Goal: Communication & Community: Answer question/provide support

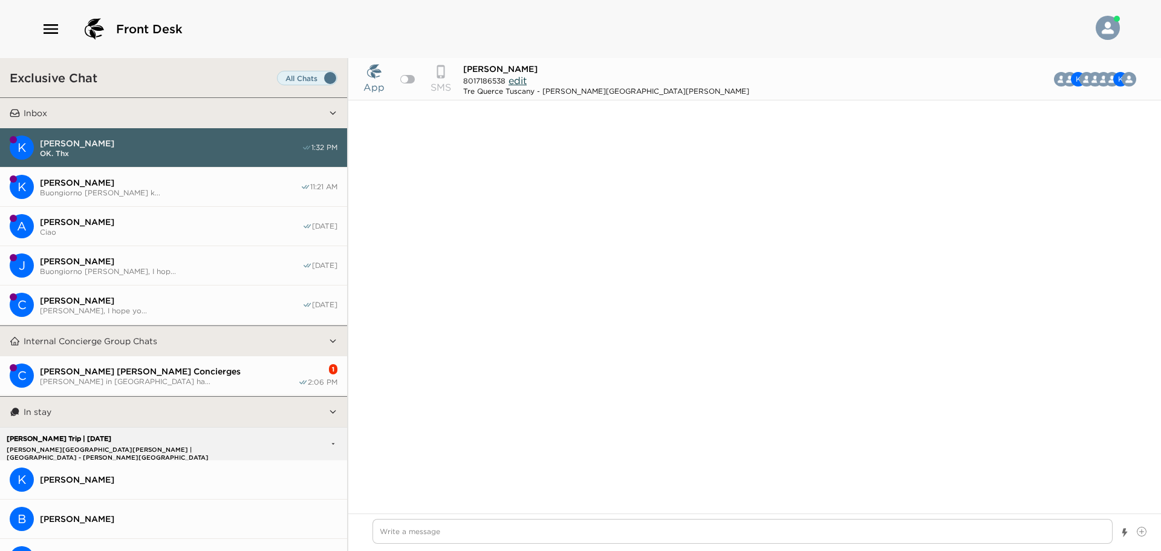
scroll to position [1161, 0]
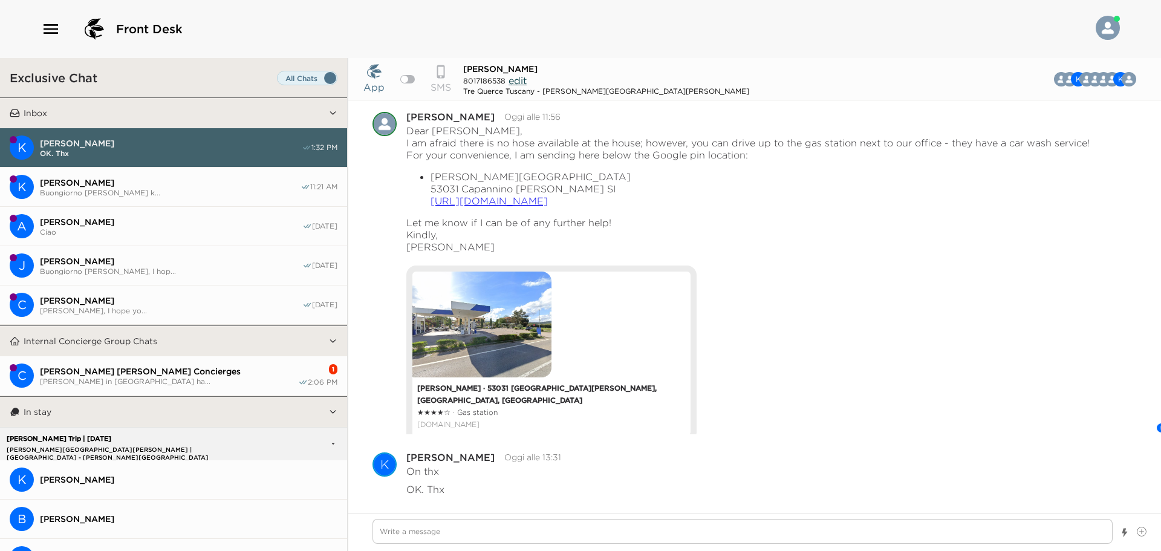
click at [189, 383] on span "[PERSON_NAME] in [GEOGRAPHIC_DATA] ha..." at bounding box center [169, 381] width 258 height 9
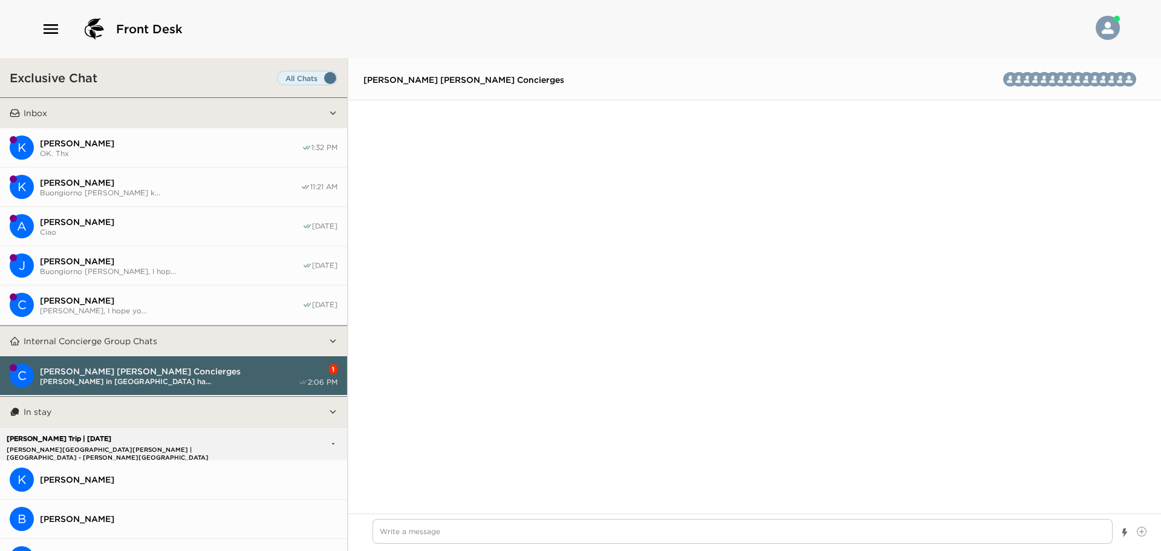
scroll to position [2611, 0]
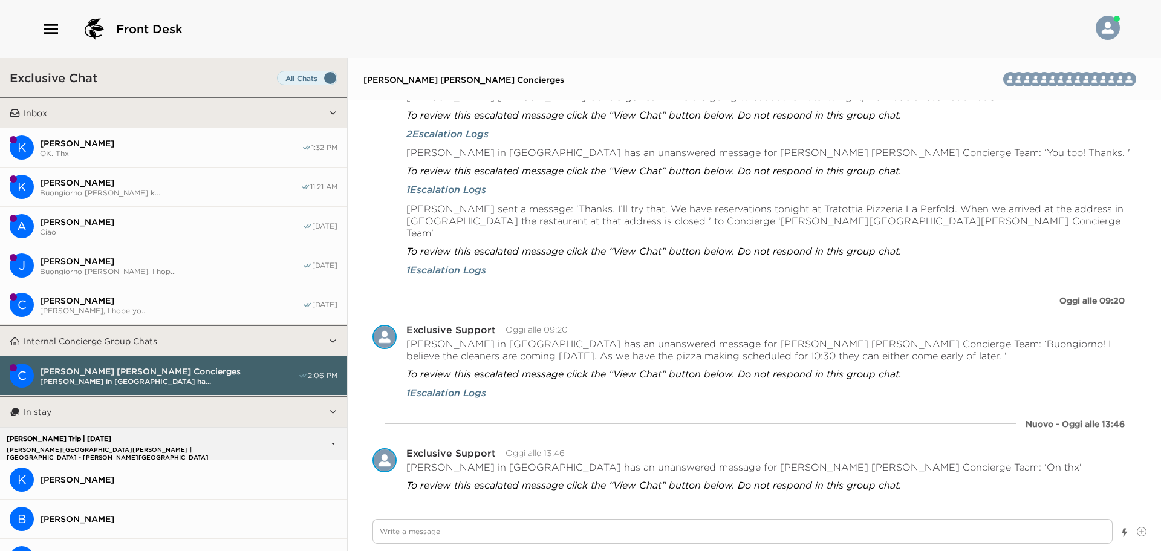
click at [212, 198] on button "K [PERSON_NAME] [PERSON_NAME] [PERSON_NAME] k... 11:21 AM" at bounding box center [173, 186] width 347 height 39
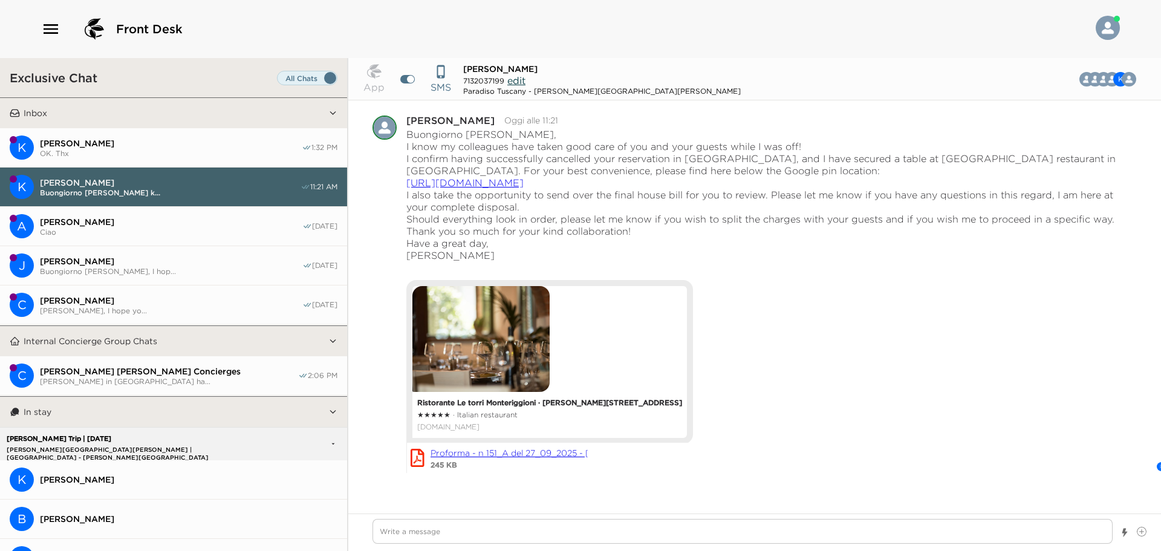
scroll to position [8267, 0]
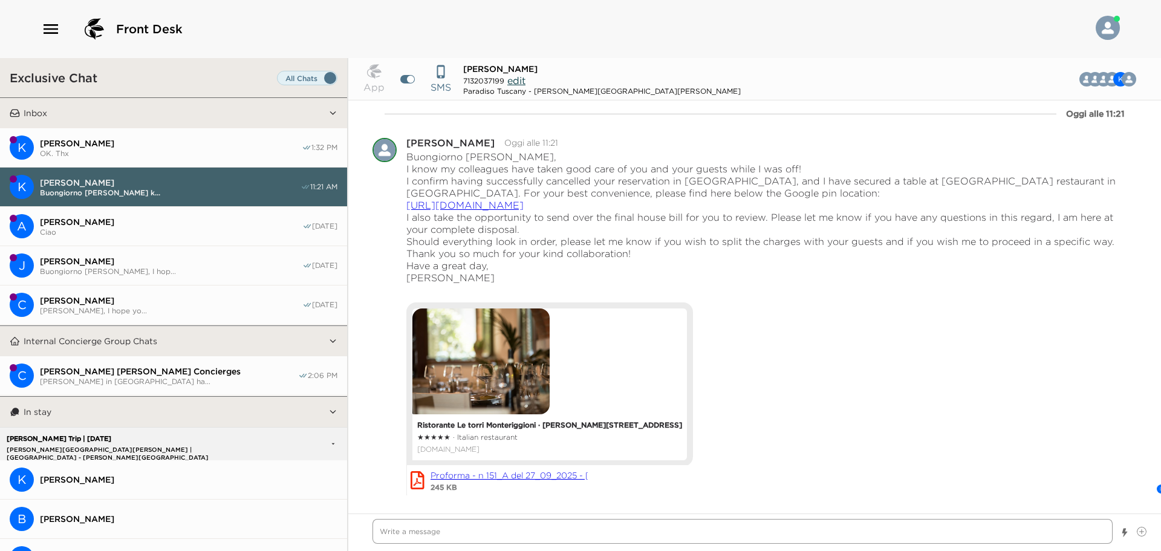
click at [531, 539] on textarea "Write a message" at bounding box center [742, 531] width 740 height 25
type textarea "x"
type textarea "D"
type textarea "x"
type textarea "De"
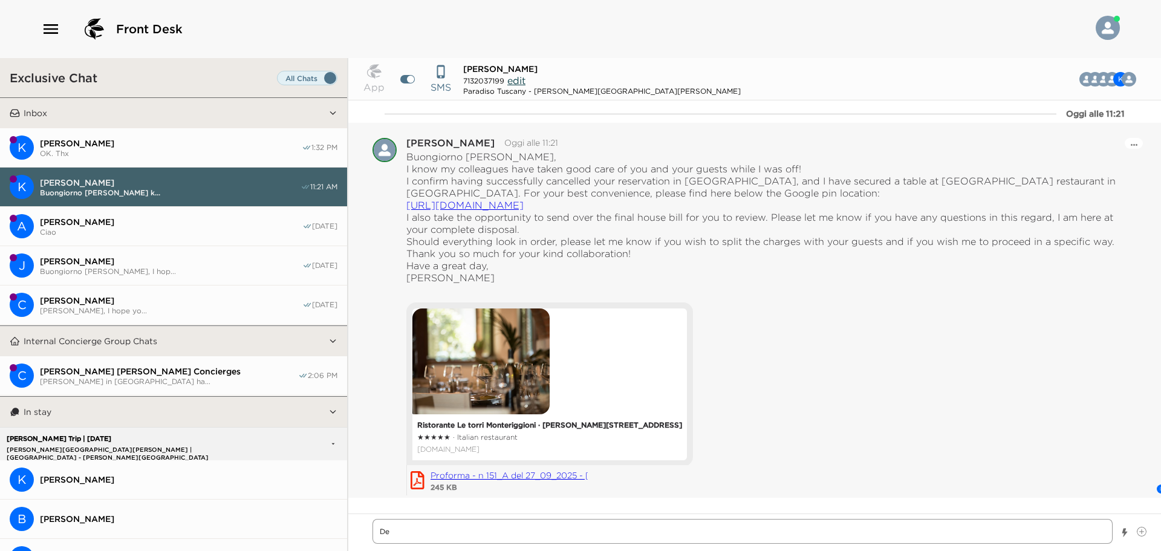
type textarea "x"
type textarea "Dea"
type textarea "x"
type textarea "Dear"
type textarea "x"
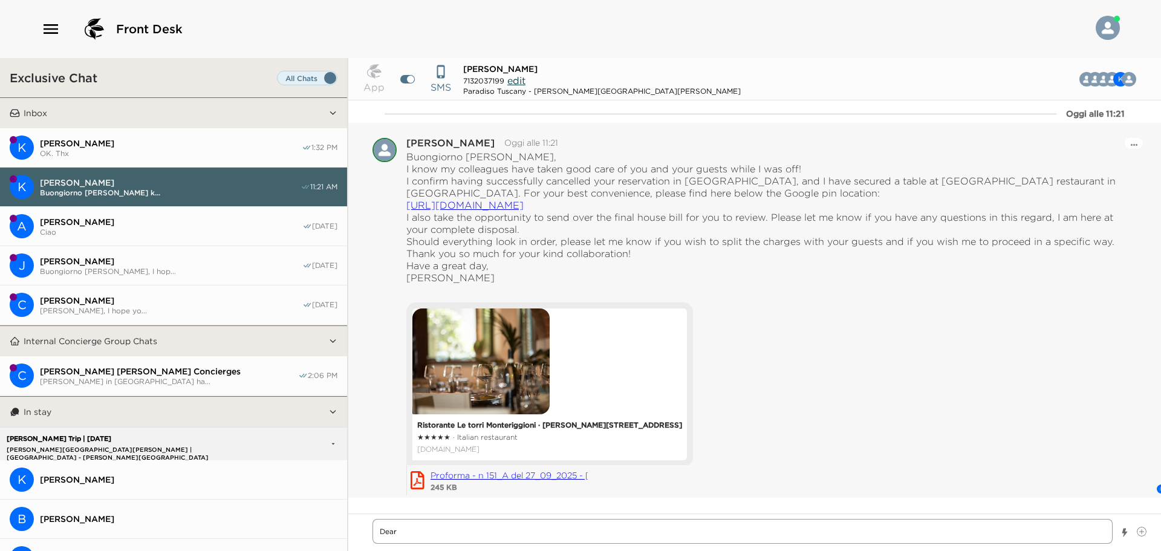
type textarea "Dear"
type textarea "x"
type textarea "Dear M"
type textarea "x"
type textarea "Dear Mr"
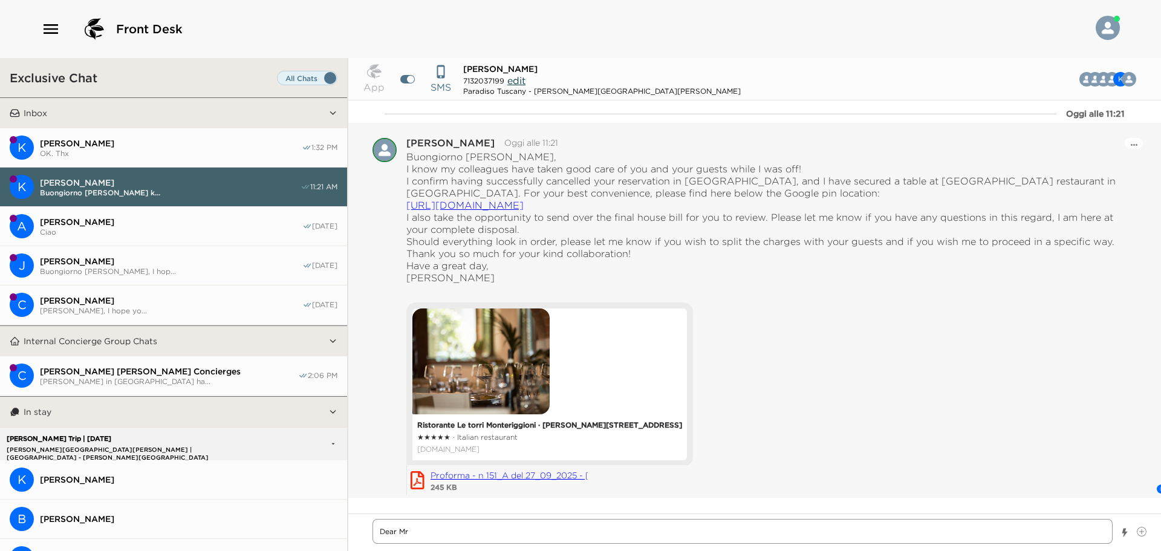
type textarea "x"
type textarea "Dear Mrs"
type textarea "x"
type textarea "Dear Mrs."
type textarea "x"
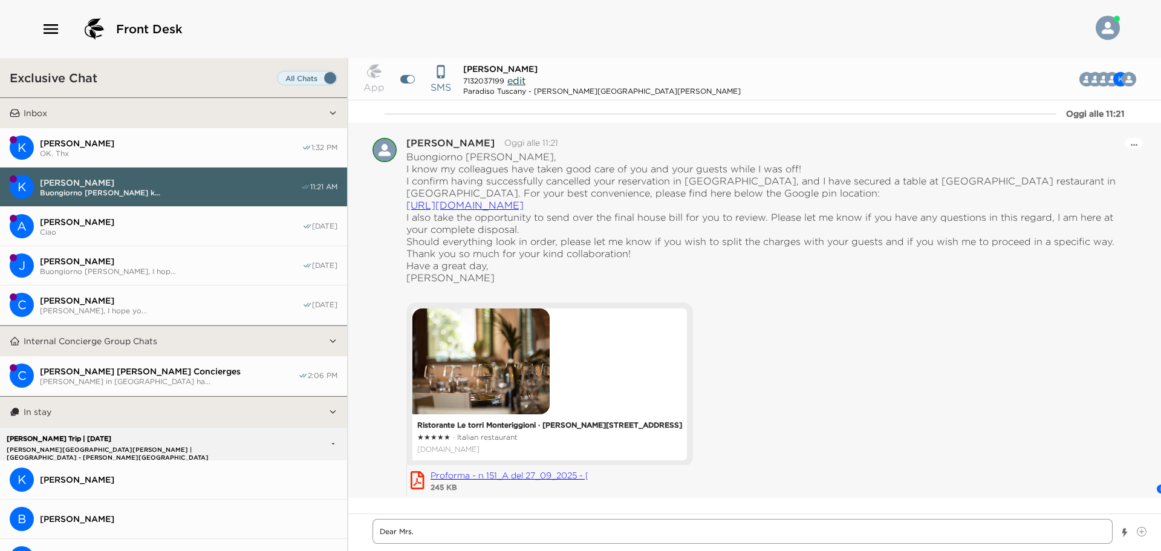
type textarea "Dear Mrs."
type textarea "x"
type textarea "Dear Mrs. A"
type textarea "x"
type textarea "Dear Mrs. An"
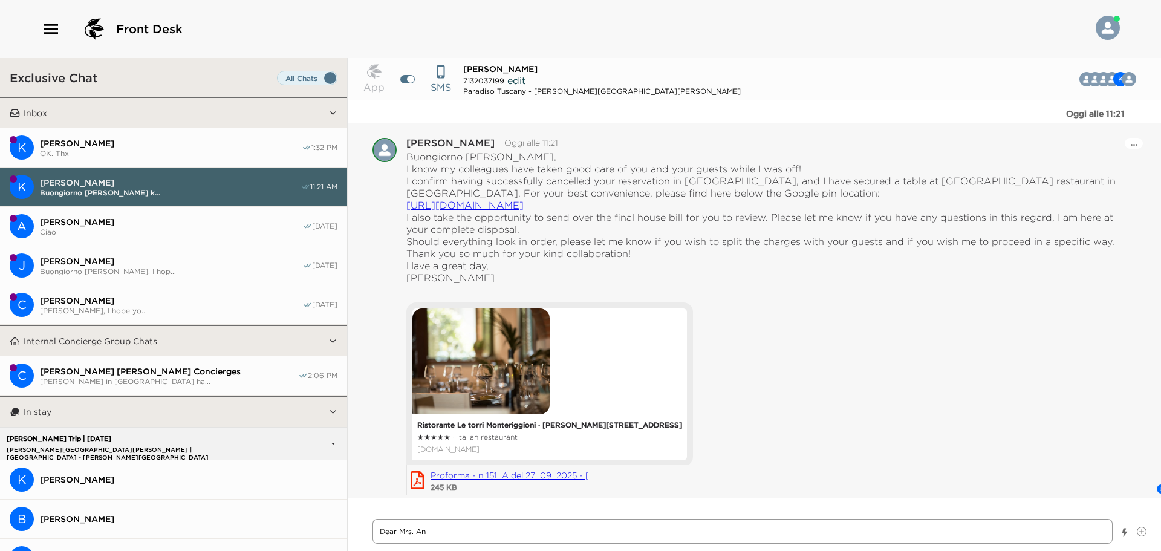
type textarea "x"
type textarea "Dear Mrs. And"
type textarea "x"
type textarea "Dear [PERSON_NAME]"
type textarea "x"
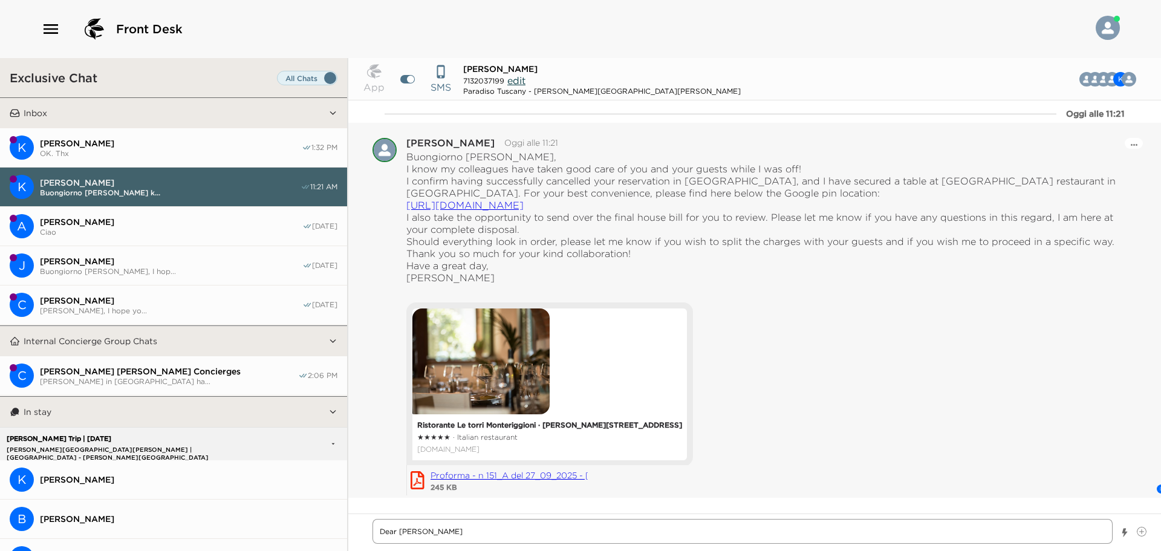
type textarea "Dear [PERSON_NAME]"
type textarea "x"
type textarea "Dear [PERSON_NAME]"
type textarea "x"
type textarea "Dear [PERSON_NAME]"
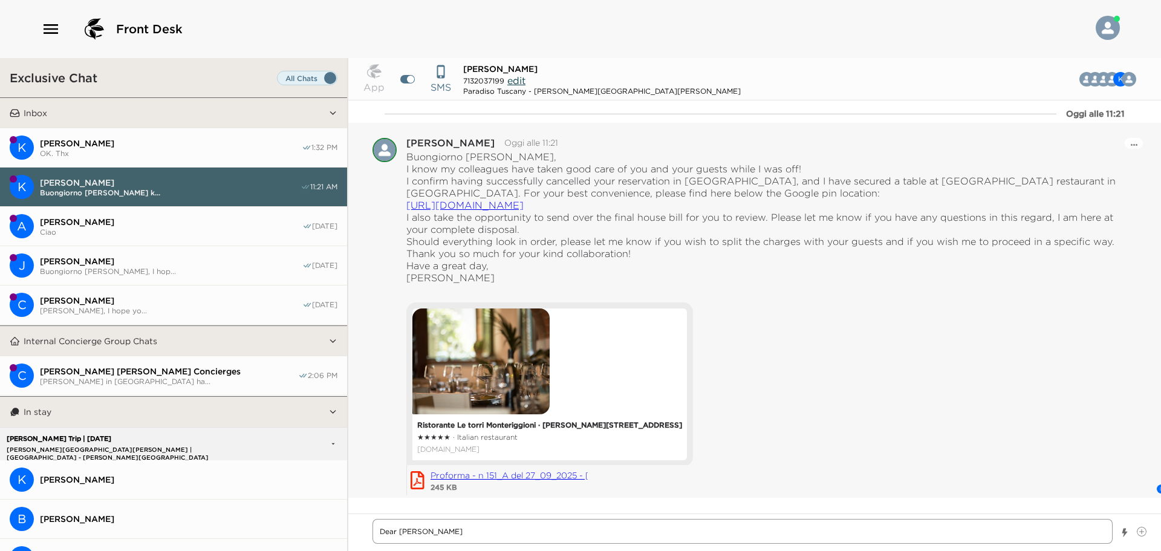
type textarea "x"
type textarea "Dear [PERSON_NAME]"
type textarea "x"
type textarea "Dear [PERSON_NAME],"
type textarea "x"
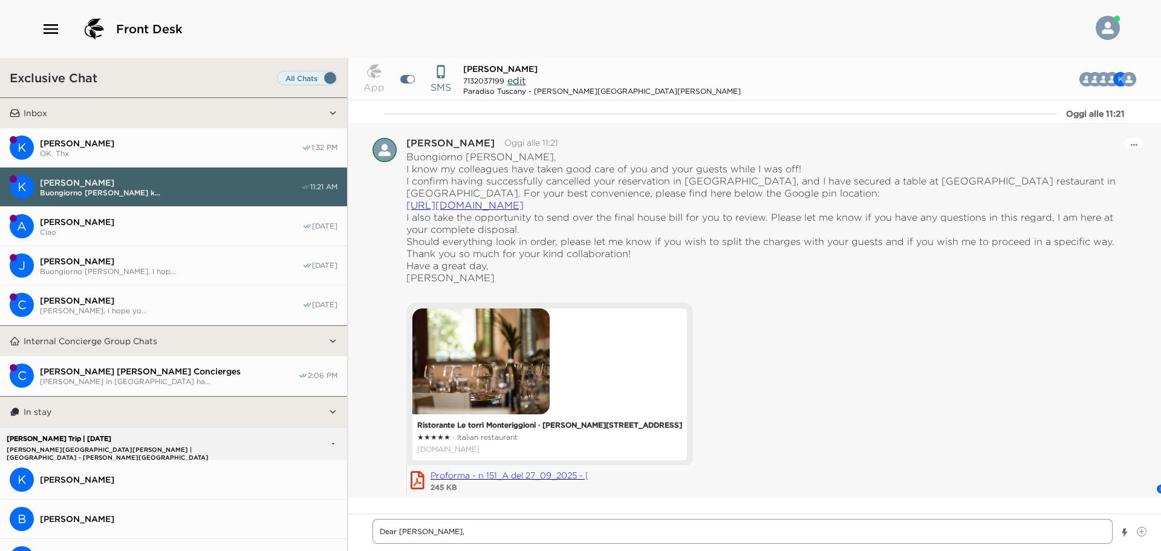
type textarea "Dear [PERSON_NAME],"
type textarea "x"
type textarea "Dear [PERSON_NAME]"
type textarea "x"
type textarea "Dear [PERSON_NAME]"
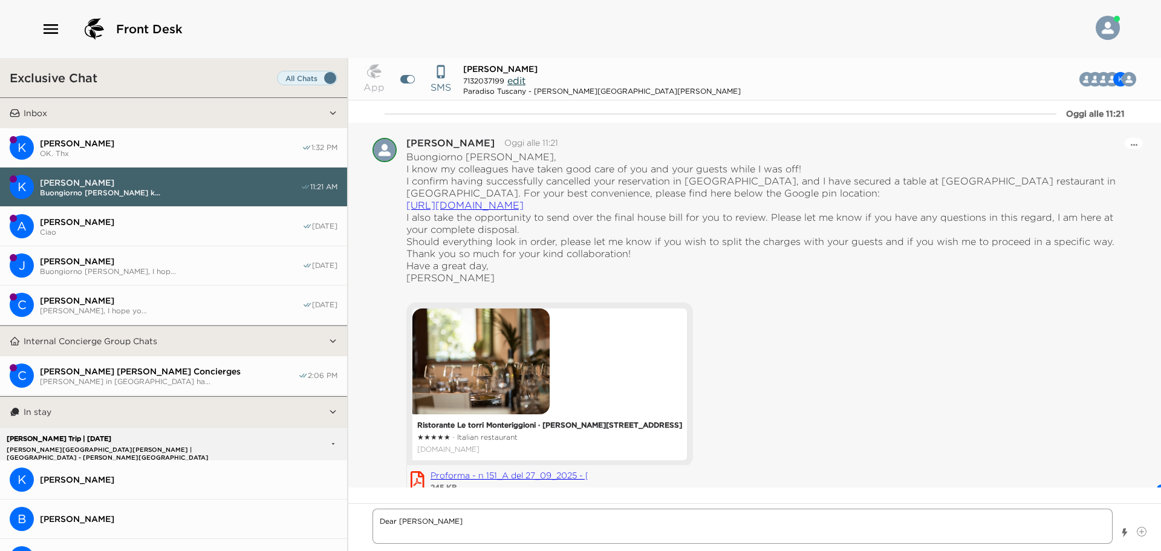
type textarea "x"
type textarea "Dear [PERSON_NAME], I a"
type textarea "x"
type textarea "Dear [PERSON_NAME] ap"
type textarea "x"
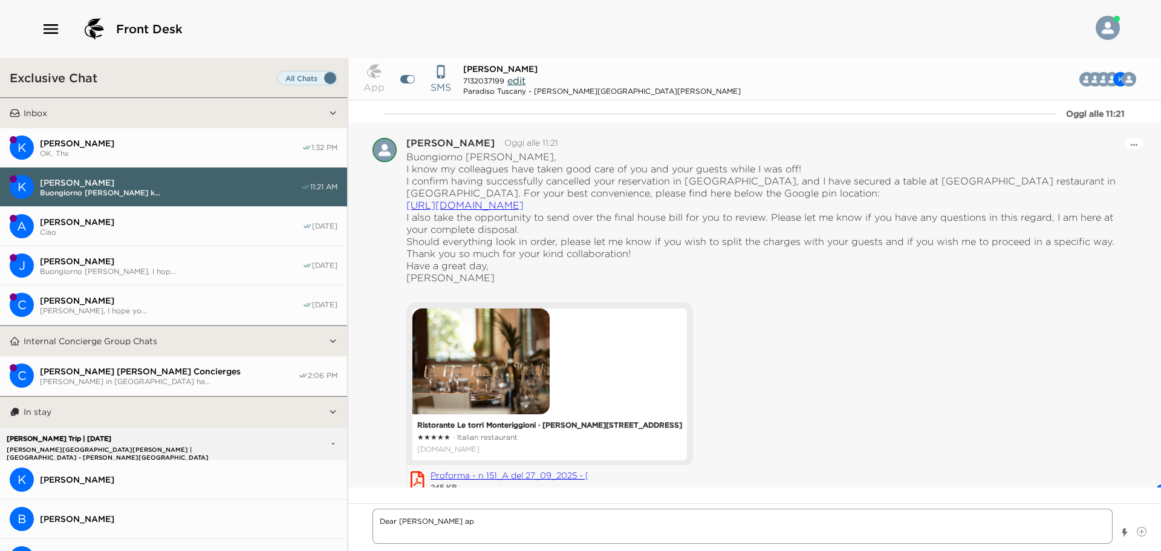
type textarea "Dear [PERSON_NAME], I apo"
type textarea "x"
type textarea "Dear [PERSON_NAME], I apol"
type textarea "x"
type textarea "Dear [PERSON_NAME], I apolo"
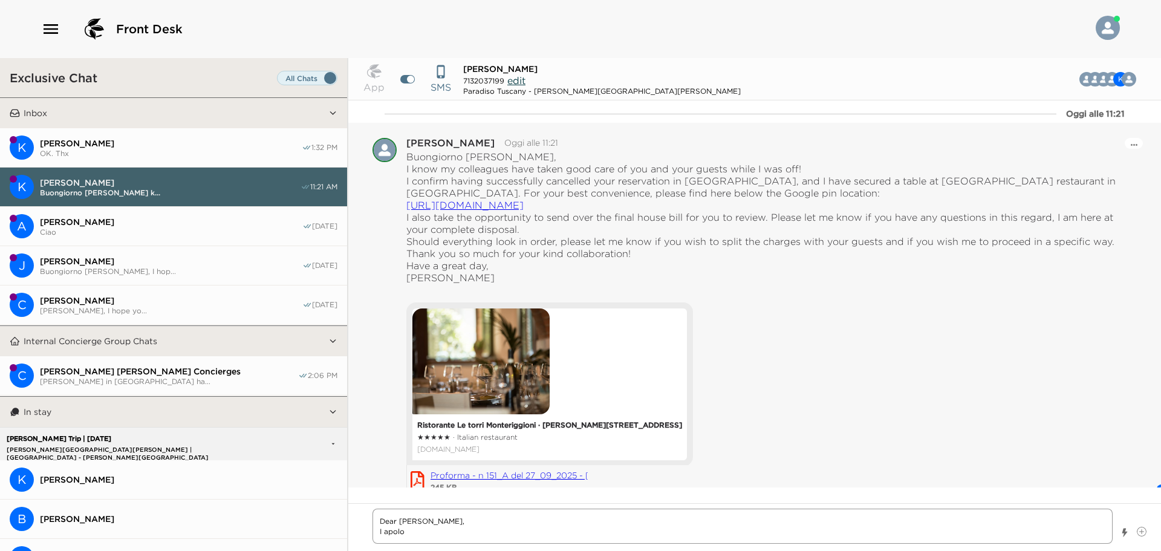
type textarea "x"
type textarea "Dear [PERSON_NAME], I apoloo"
type textarea "x"
type textarea "Dear [PERSON_NAME], I apolo"
type textarea "x"
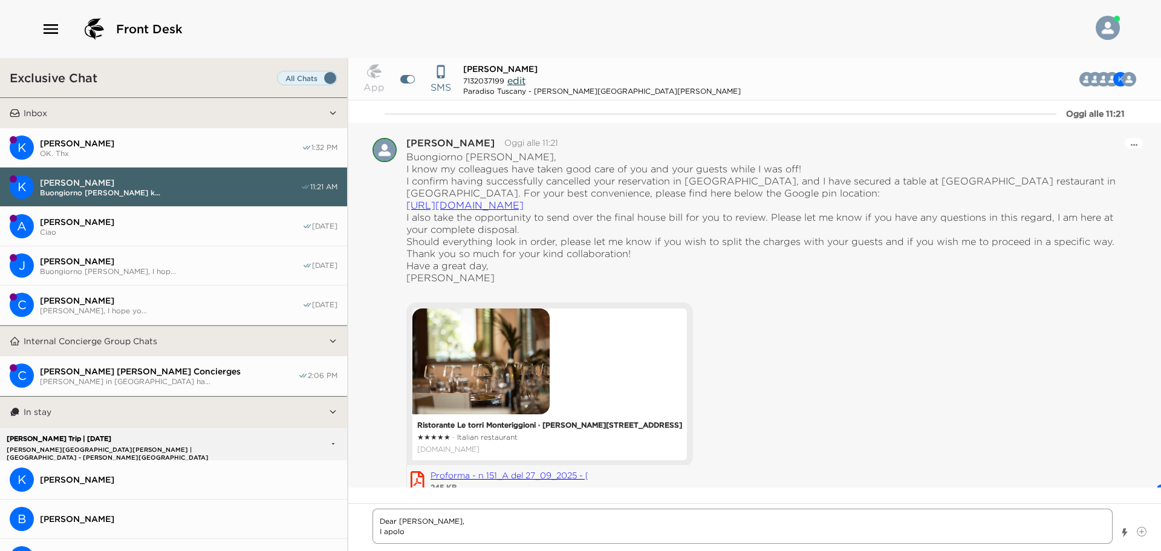
type textarea "Dear [PERSON_NAME], I apolog"
type textarea "x"
type textarea "Dear [PERSON_NAME], I apologi"
type textarea "x"
type textarea "Dear [PERSON_NAME], I apologis"
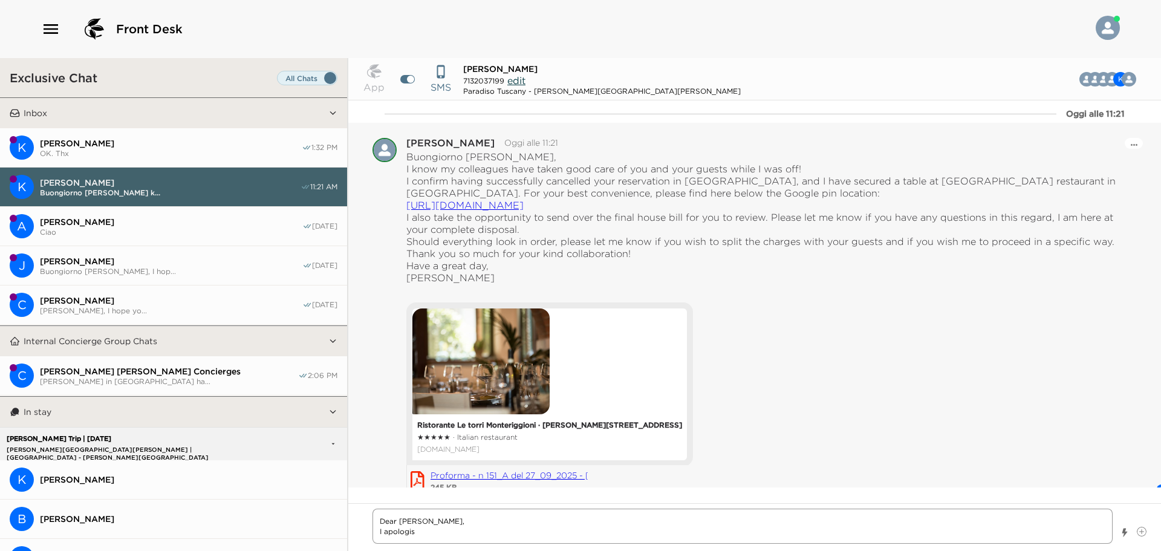
type textarea "x"
type textarea "Dear [PERSON_NAME], I apologise"
type textarea "x"
type textarea "Dear [PERSON_NAME], I apologise"
type textarea "x"
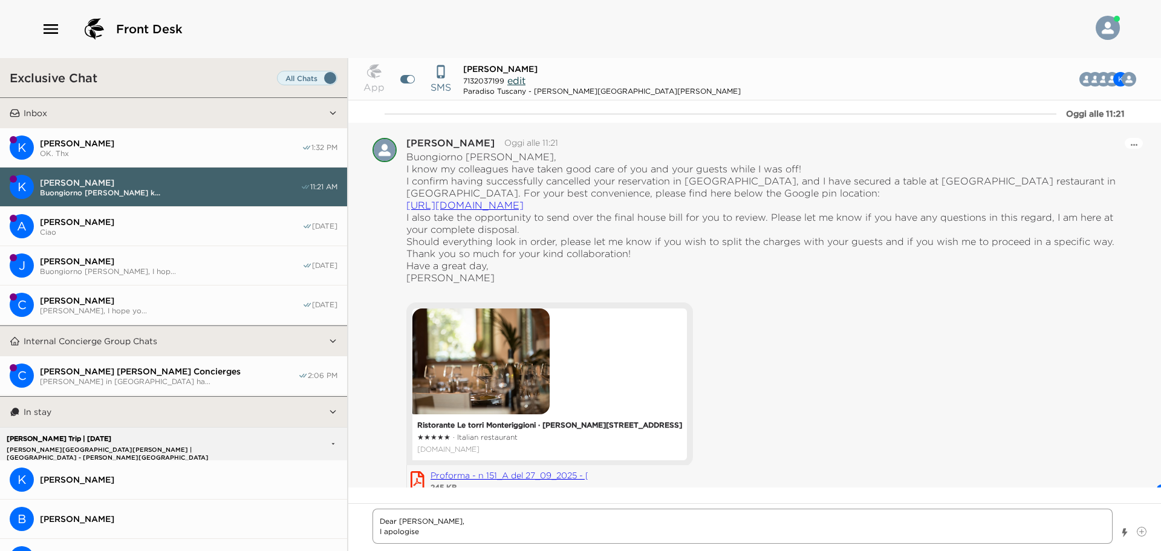
type textarea "Dear [PERSON_NAME], I apologise f"
type textarea "x"
type textarea "Dear [PERSON_NAME], I apologise fo"
type textarea "x"
type textarea "Dear [PERSON_NAME], I apologise for"
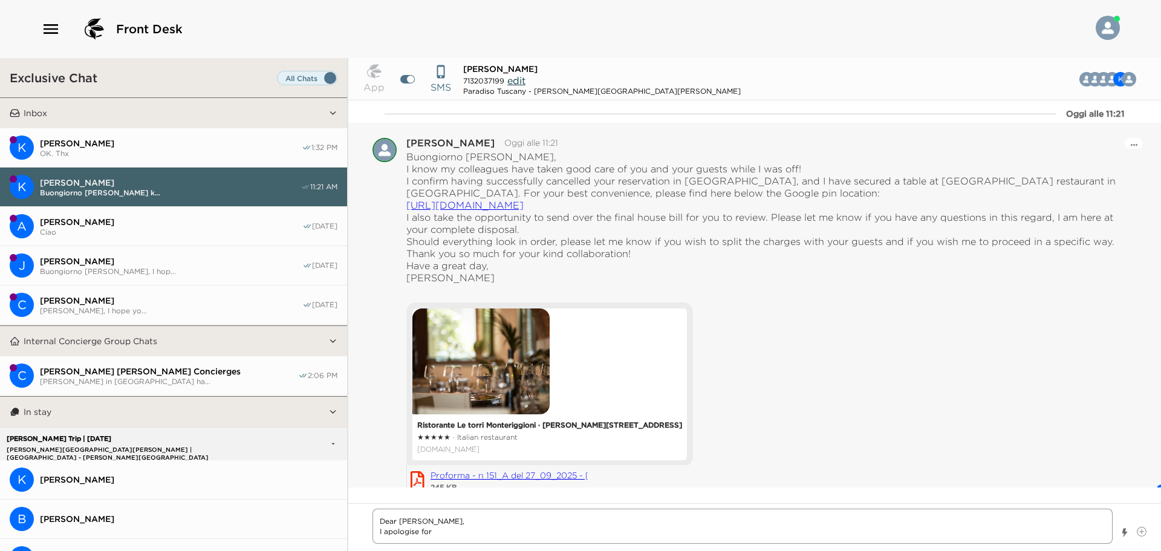
type textarea "x"
type textarea "Dear [PERSON_NAME], I apologise fo"
type textarea "x"
type textarea "Dear [PERSON_NAME], I apologise f"
type textarea "x"
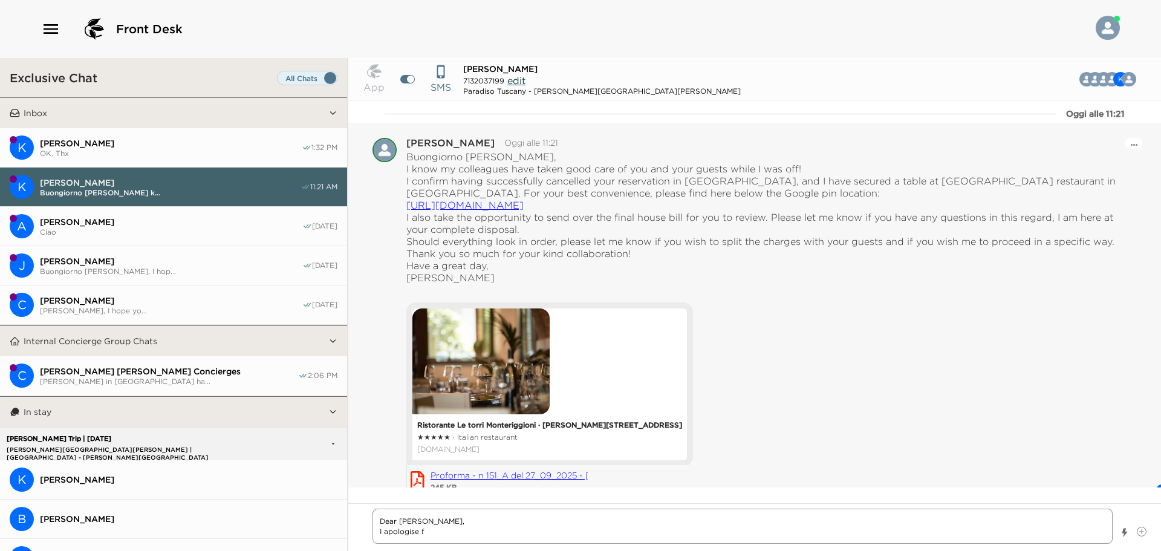
type textarea "Dear [PERSON_NAME], I apologise"
type textarea "x"
type textarea "Dear [PERSON_NAME], I apologise"
type textarea "x"
type textarea "Dear [PERSON_NAME], I apologis"
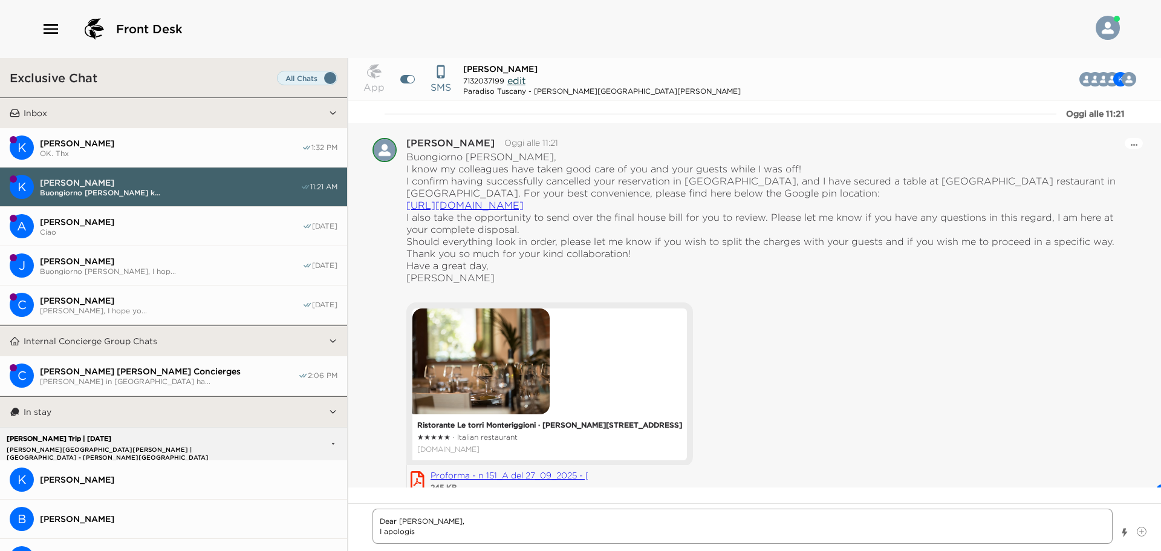
type textarea "x"
type textarea "Dear [PERSON_NAME], I apologi"
type textarea "x"
type textarea "Dear [PERSON_NAME], I apologiz"
type textarea "x"
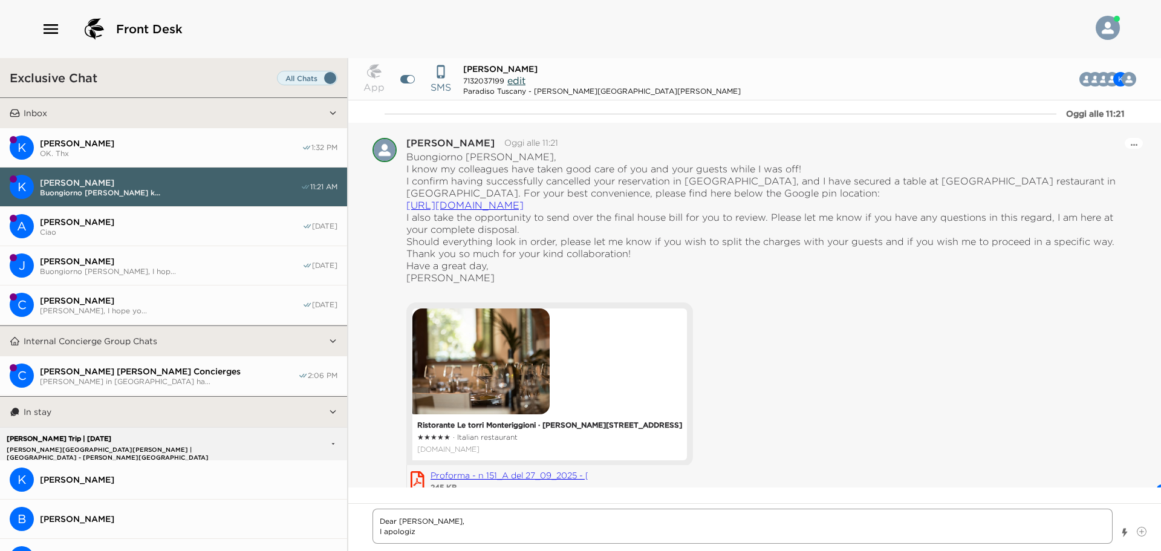
type textarea "Dear [PERSON_NAME], I apologize"
type textarea "x"
type textarea "Dear [PERSON_NAME], I apologize"
type textarea "x"
type textarea "Dear [PERSON_NAME], I apologize f"
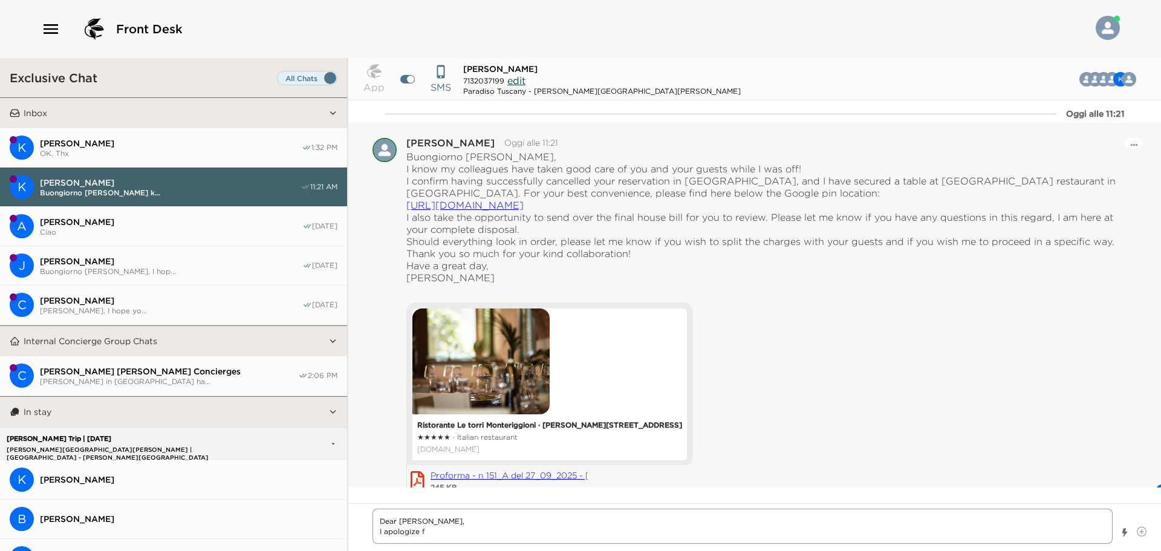
type textarea "x"
type textarea "Dear [PERSON_NAME], I apologize fo"
type textarea "x"
type textarea "Dear [PERSON_NAME], I apologize for"
type textarea "x"
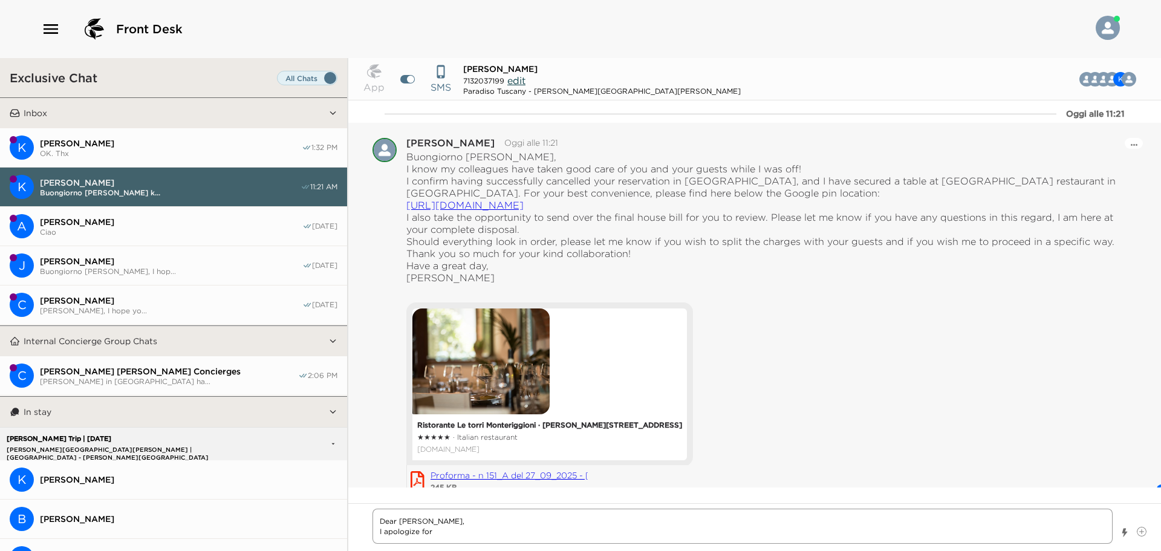
type textarea "Dear [PERSON_NAME], I apologize for"
type textarea "x"
type textarea "Dear [PERSON_NAME], I apologize for b"
type textarea "x"
type textarea "Dear [PERSON_NAME], I apologize for bo"
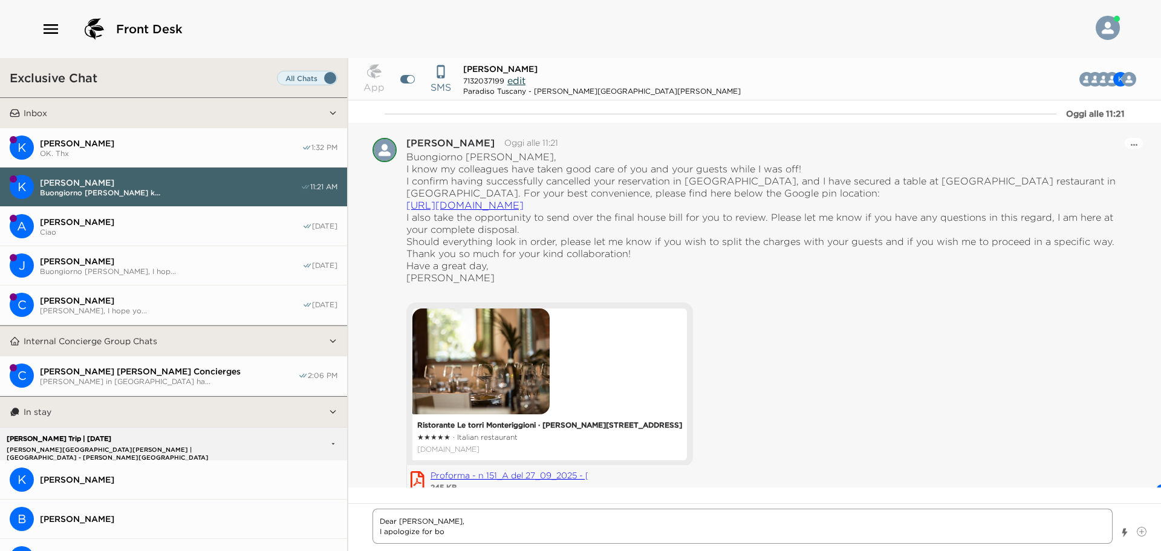
type textarea "x"
type textarea "Dear [PERSON_NAME], I apologize for bot"
type textarea "x"
type textarea "Dear [PERSON_NAME], I apologize for both"
type textarea "x"
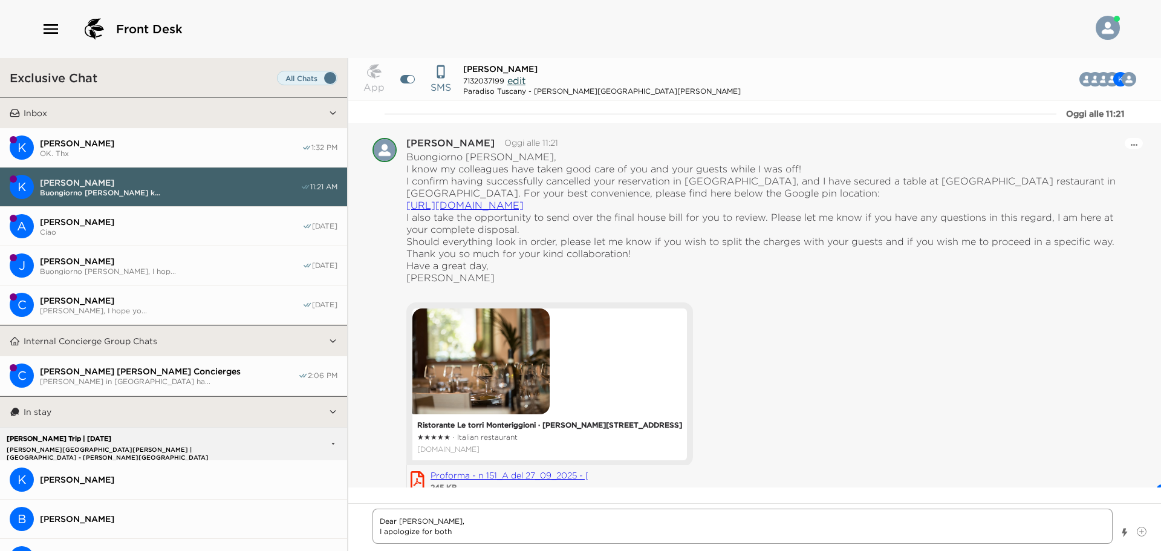
type textarea "Dear [PERSON_NAME], I apologize for [PERSON_NAME]"
type textarea "x"
type textarea "Dear [PERSON_NAME], I apologize for bother"
type textarea "x"
type textarea "Dear [PERSON_NAME], I apologize for botheri"
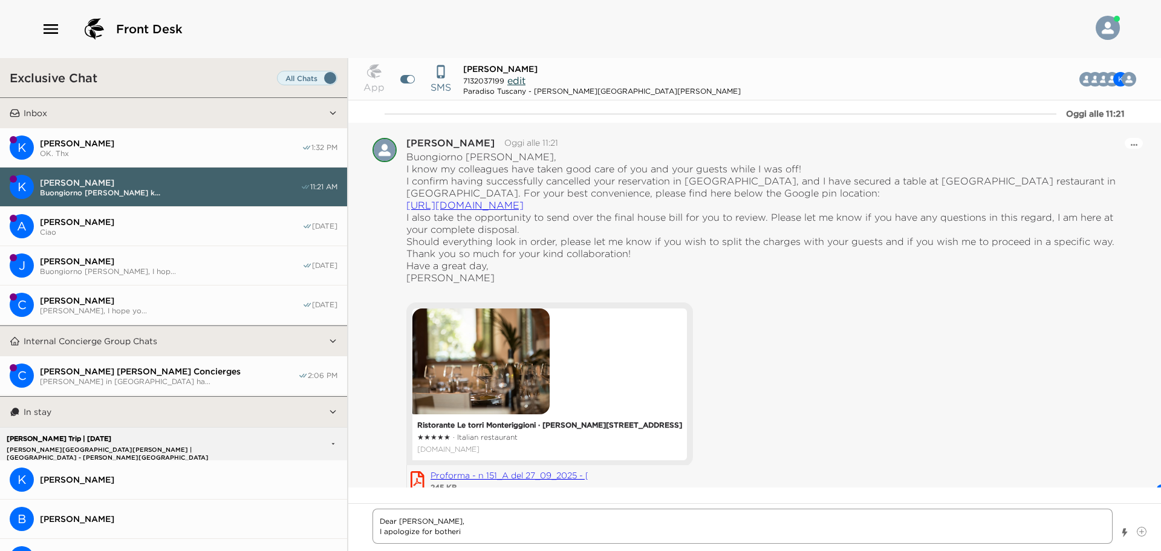
type textarea "x"
type textarea "Dear [PERSON_NAME], I apologize for botherin"
type textarea "x"
type textarea "Dear [PERSON_NAME], I apologize for bothering"
type textarea "x"
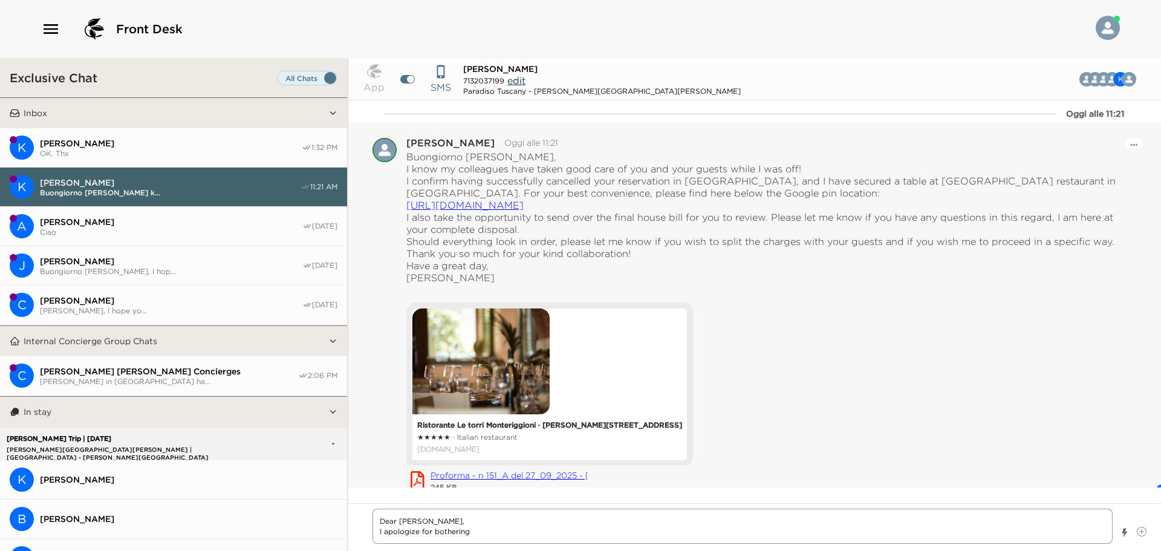
type textarea "Dear [PERSON_NAME], I apologize for bothering"
type textarea "x"
type textarea "Dear [PERSON_NAME], I apologize for bothering y"
type textarea "x"
type textarea "Dear [PERSON_NAME], I apologize for bothering yo"
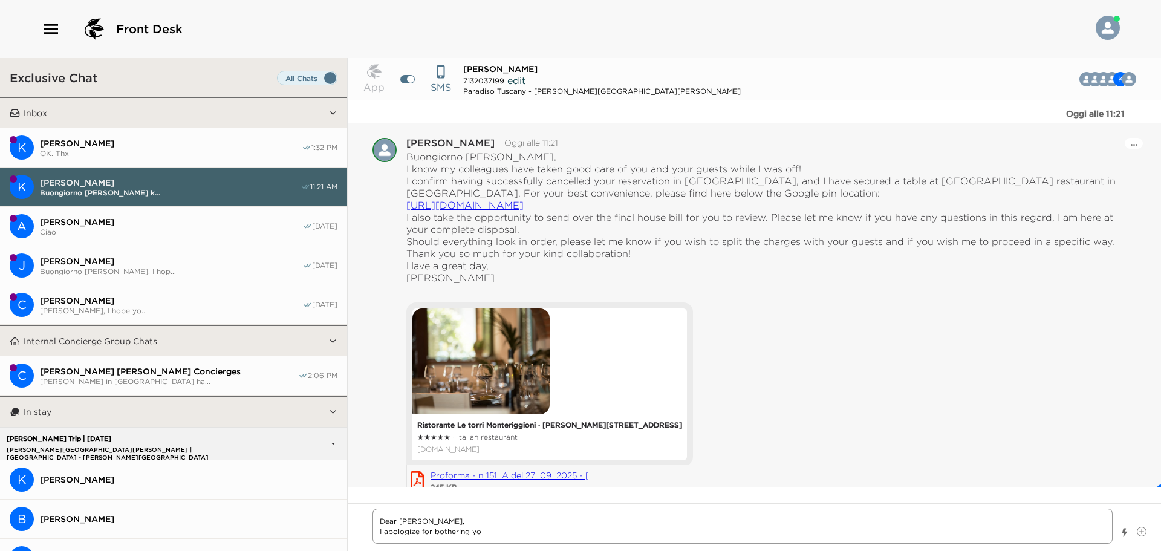
type textarea "x"
type textarea "Dear [PERSON_NAME], I apologize for bothering you"
type textarea "x"
type textarea "Dear [PERSON_NAME], I apologize for bothering you"
type textarea "x"
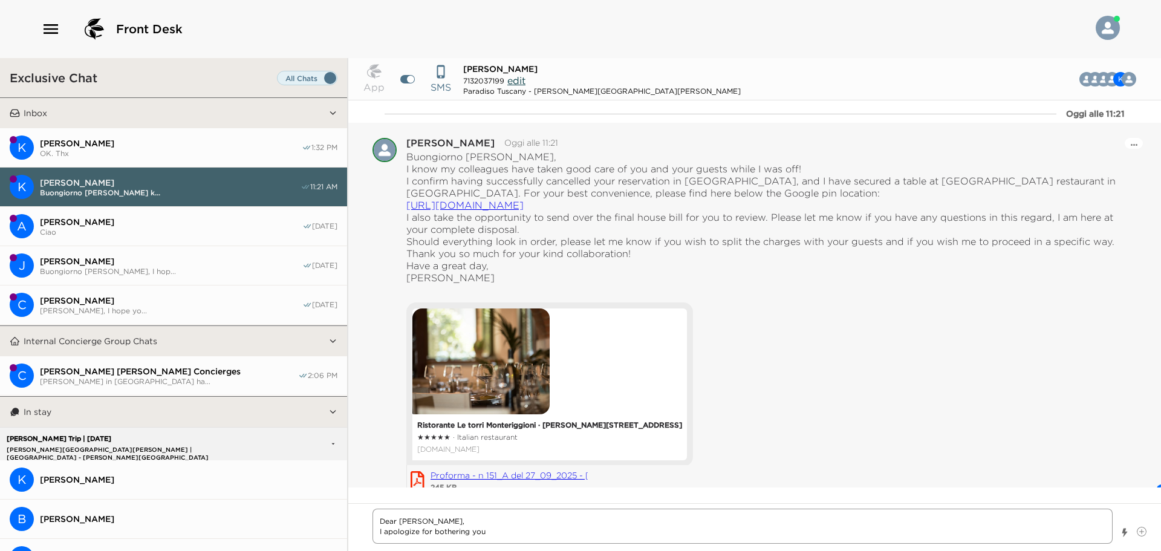
type textarea "Dear [PERSON_NAME], I apologize for bothering you"
type textarea "x"
type textarea "Dear [PERSON_NAME], I apologize for bothering you"
type textarea "x"
type textarea "Dear [PERSON_NAME], I apologize for bothering you -"
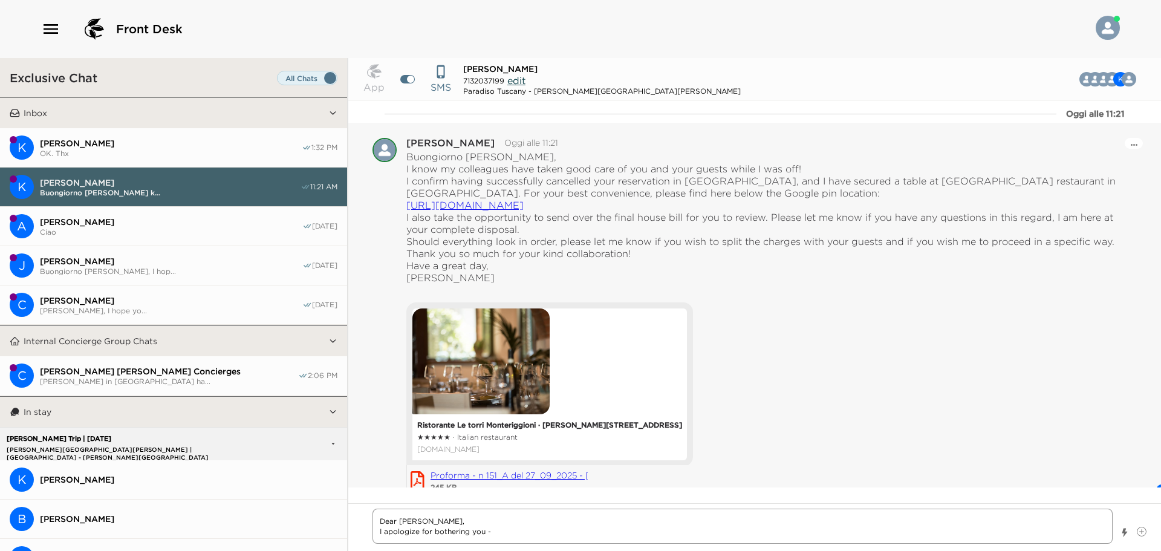
type textarea "x"
type textarea "Dear [PERSON_NAME], I apologize for bothering you -"
type textarea "x"
type textarea "Dear [PERSON_NAME], I apologize for bothering you - I"
type textarea "x"
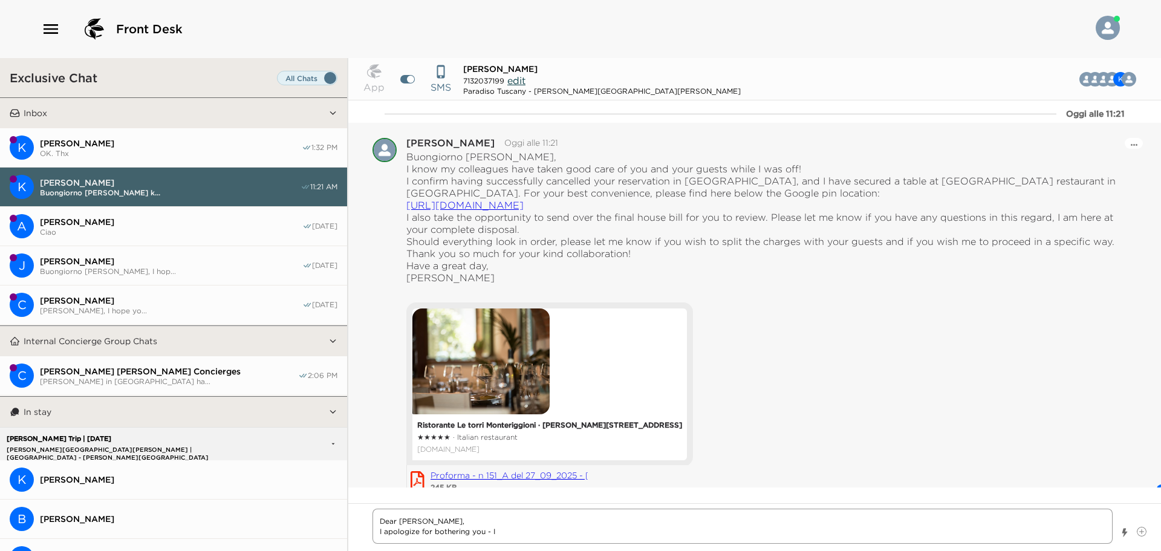
type textarea "Dear [PERSON_NAME], I apologize for bothering you - I"
type textarea "x"
type textarea "Dear [PERSON_NAME], I apologize for bothering you - I j"
type textarea "x"
type textarea "Dear [PERSON_NAME], I apologize for bothering you - I ju"
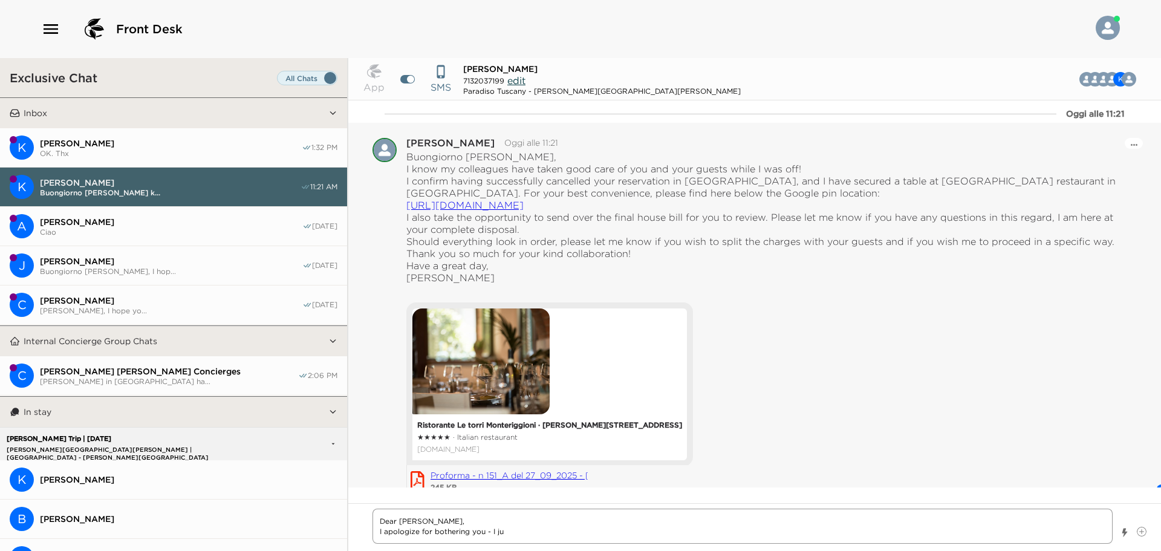
type textarea "x"
type textarea "Dear [PERSON_NAME], I apologize for bothering you - I jus"
type textarea "x"
type textarea "Dear [PERSON_NAME], I apologize for bothering you - I just"
type textarea "x"
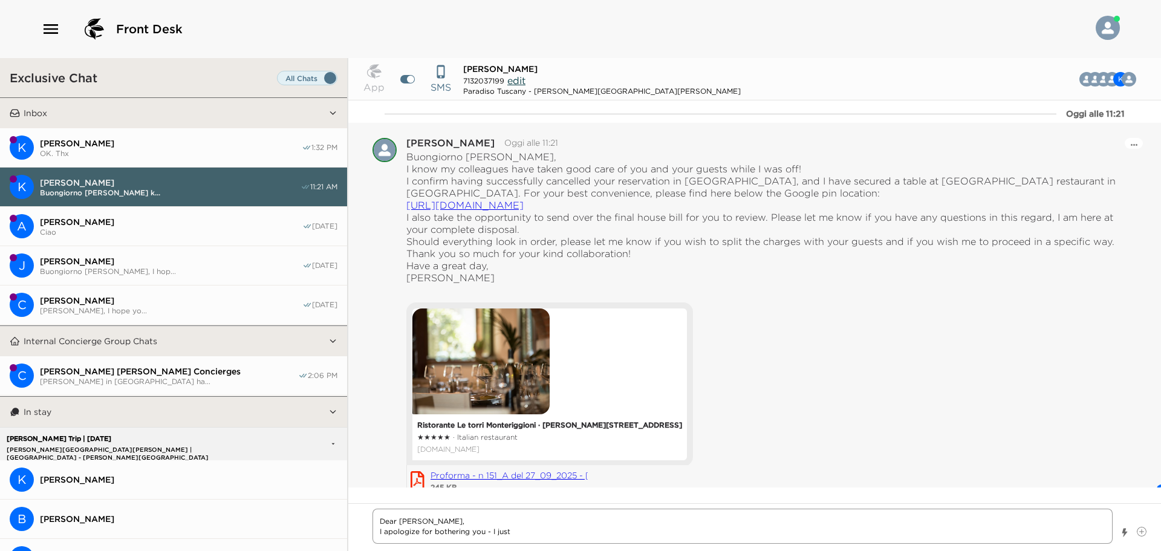
type textarea "Dear [PERSON_NAME], I apologize for bothering you - I just"
type textarea "x"
type textarea "Dear [PERSON_NAME], I apologize for bothering you - I just e"
type textarea "x"
type textarea "Dear [PERSON_NAME], I apologize for bothering you - I just ea"
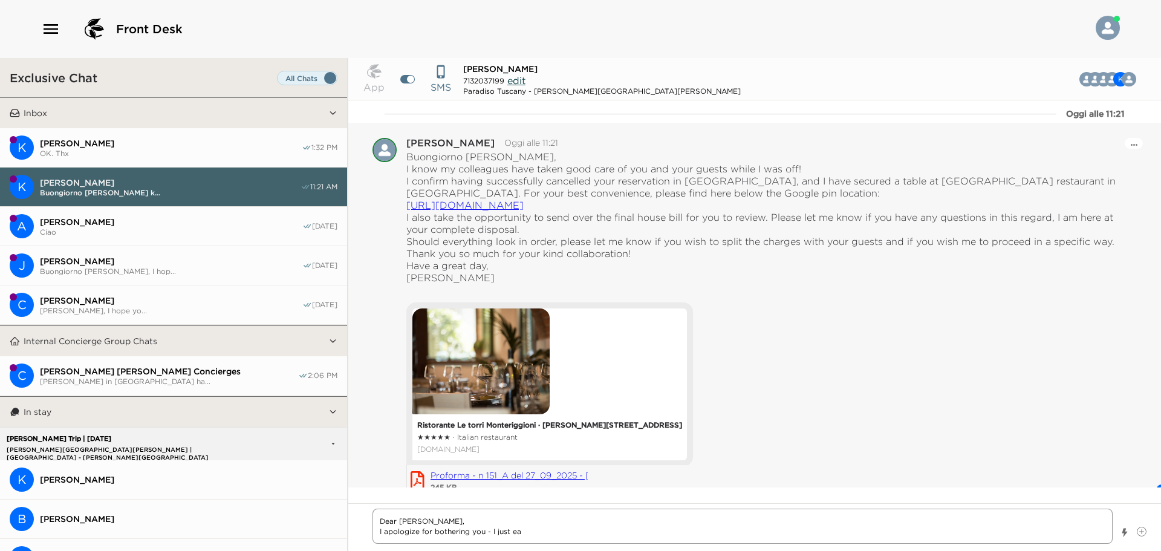
type textarea "x"
type textarea "Dear [PERSON_NAME], I apologize for bothering you - I just ean"
type textarea "x"
type textarea "Dear [PERSON_NAME], I apologize for bothering you - I just ea"
type textarea "x"
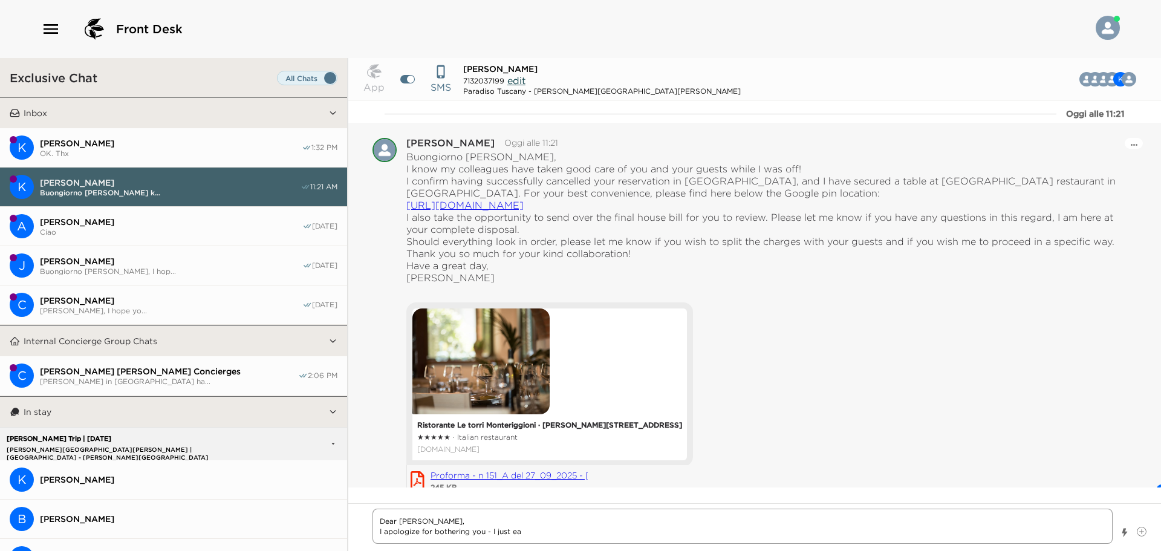
type textarea "Dear [PERSON_NAME], I apologize for bothering you - I just e"
type textarea "x"
type textarea "Dear [PERSON_NAME], I apologize for bothering you - I just"
type textarea "x"
type textarea "Dear [PERSON_NAME], I apologize for bothering you - I just w"
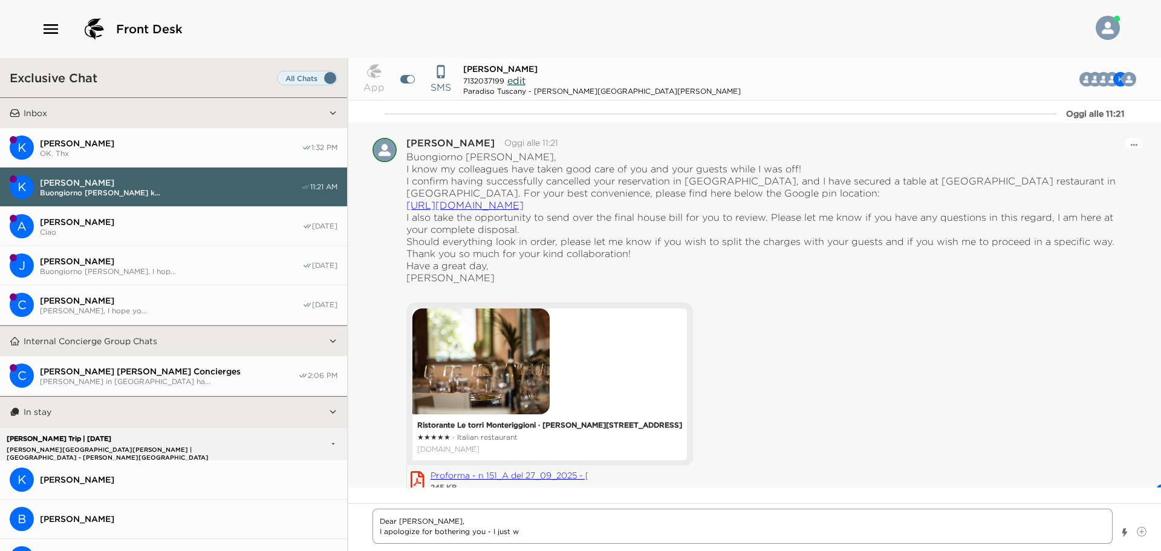
type textarea "x"
type textarea "Dear [PERSON_NAME], I apologize for bothering you - I just wa"
type textarea "x"
type textarea "Dear [PERSON_NAME], I apologize for bothering you - I just wan"
type textarea "x"
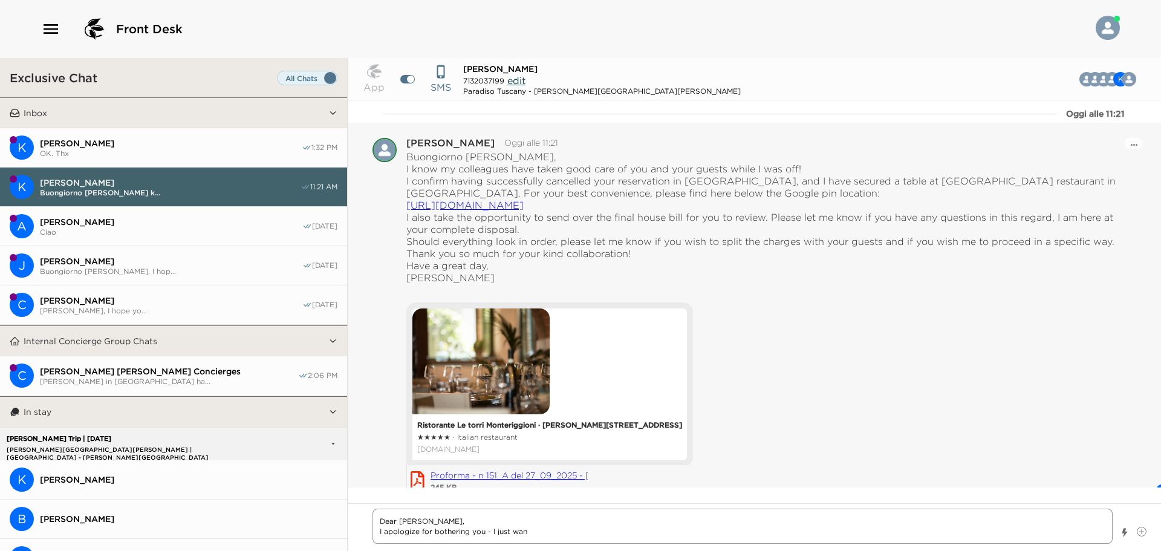
type textarea "Dear [PERSON_NAME], I apologize for bothering you - I just want"
type textarea "x"
type textarea "Dear [PERSON_NAME], I apologize for bothering you - I just wante"
type textarea "x"
type textarea "Dear [PERSON_NAME], I apologize for bothering you - I just wanted"
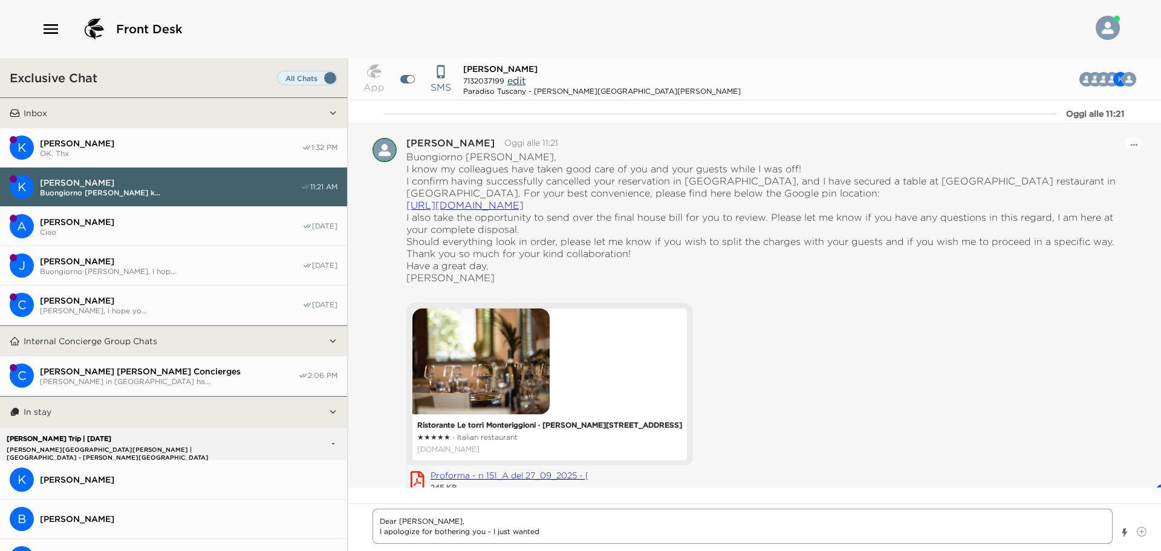
type textarea "x"
type textarea "Dear [PERSON_NAME], I apologize for bothering you - I just wanted"
type textarea "x"
type textarea "Dear [PERSON_NAME], I apologize for bothering you - I just wanted t"
type textarea "x"
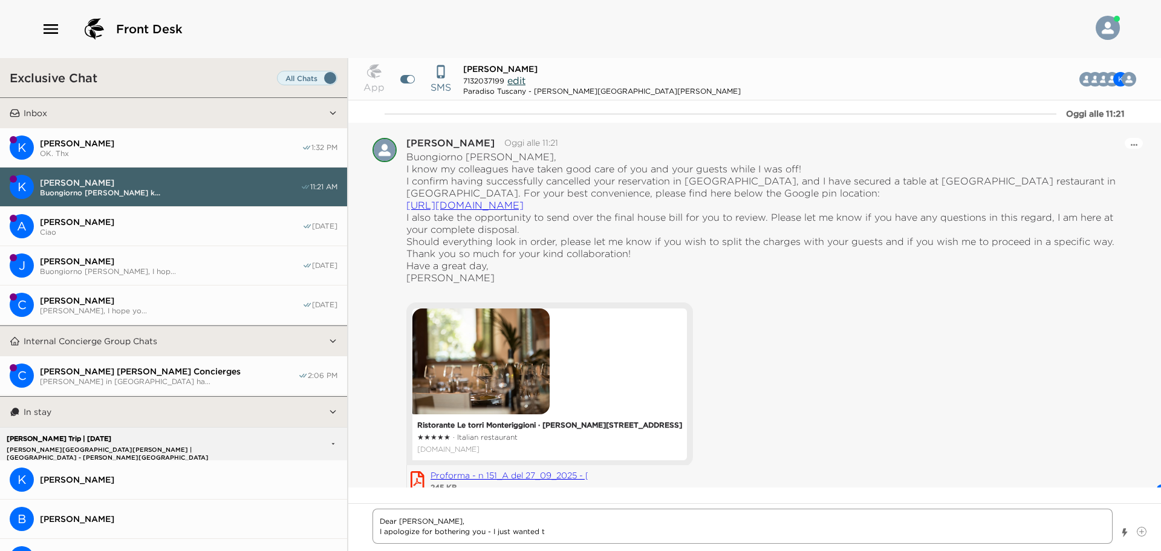
type textarea "Dear [PERSON_NAME], I apologize for bothering you - I just wanted to"
type textarea "x"
type textarea "Dear [PERSON_NAME], I apologize for bothering you - I just wanted to"
type textarea "x"
type textarea "Dear [PERSON_NAME], I apologize for bothering you - I just wanted to a"
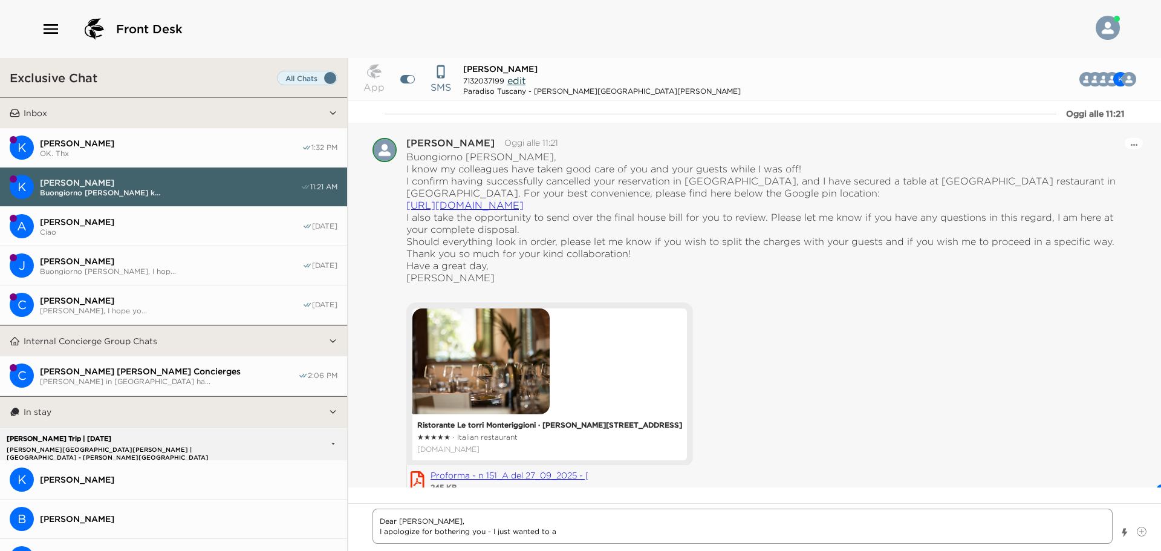
type textarea "x"
type textarea "Dear [PERSON_NAME], I apologize for bothering you - I just wanted to as"
type textarea "x"
type textarea "Dear [PERSON_NAME], I apologize for bothering you - I just wanted to ask"
type textarea "x"
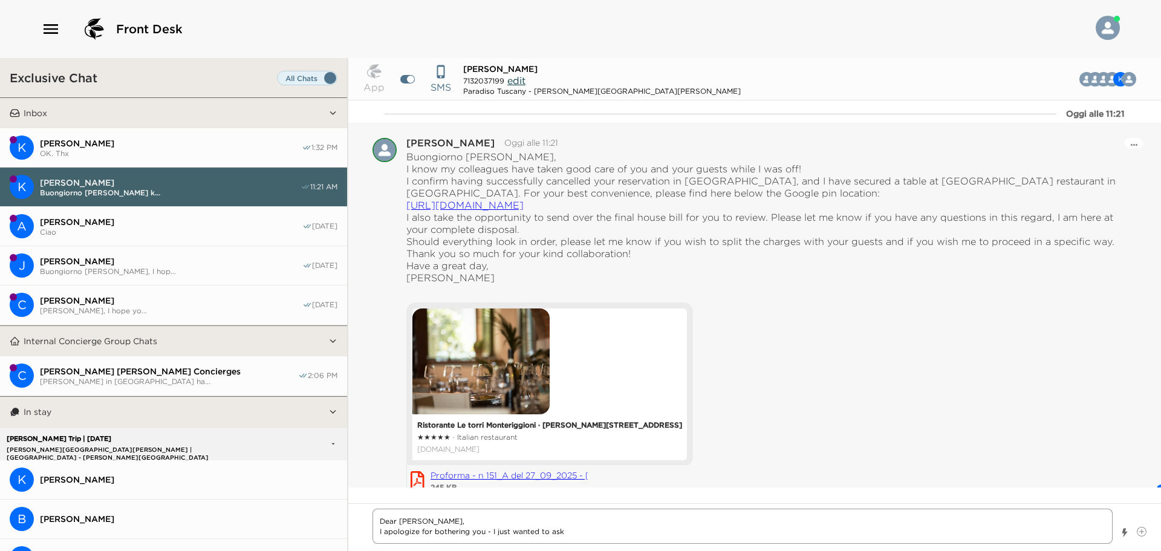
type textarea "Dear [PERSON_NAME], I apologize for bothering you - I just wanted to ask"
type textarea "x"
type textarea "Dear [PERSON_NAME], I apologize for bothering you - I just wanted to ask i"
type textarea "x"
type textarea "Dear [PERSON_NAME], I apologize for bothering you - I just wanted to ask if"
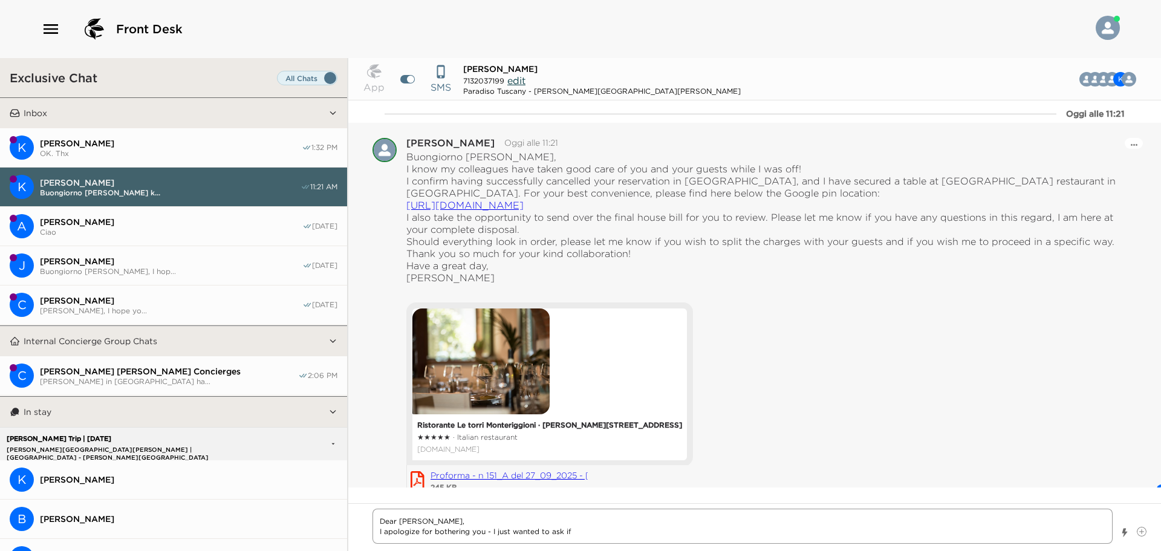
type textarea "x"
type textarea "Dear [PERSON_NAME], I apologize for bothering you - I just wanted to ask if"
type textarea "x"
type textarea "Dear [PERSON_NAME], I apologize for bothering you - I just wanted to ask if y"
type textarea "x"
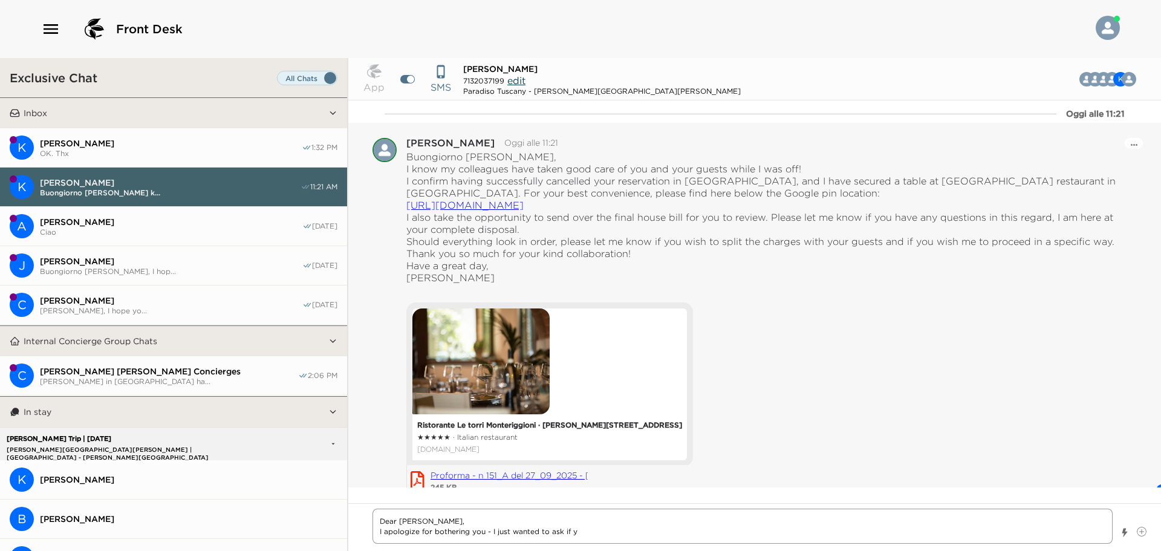
type textarea "Dear [PERSON_NAME], I apologize for bothering you - I just wanted to ask if yo"
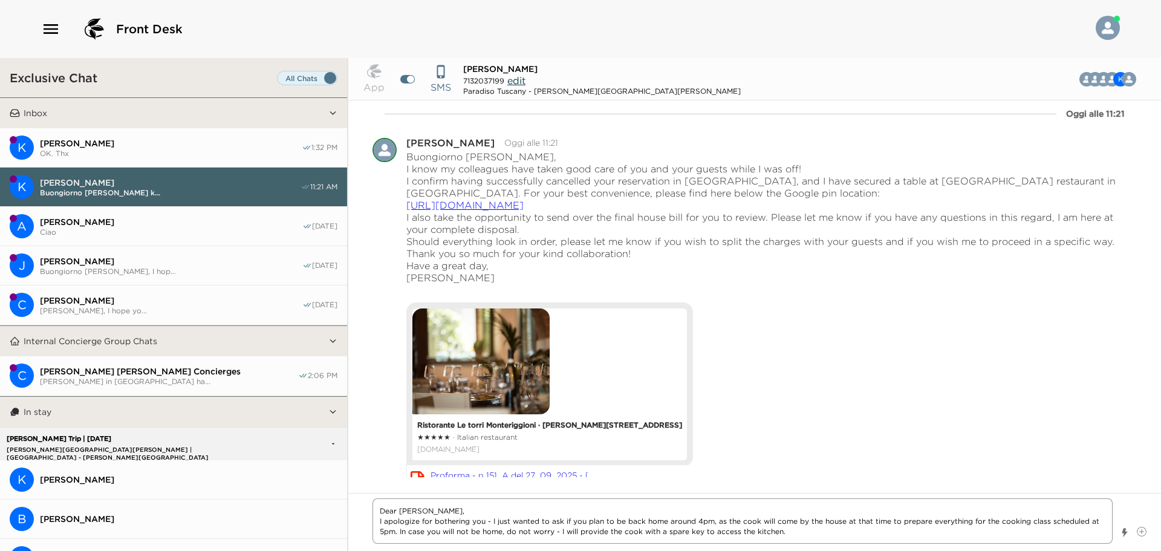
drag, startPoint x: 790, startPoint y: 534, endPoint x: 492, endPoint y: 519, distance: 297.8
click at [492, 519] on textarea "Dear [PERSON_NAME], I apologize for bothering you - I just wanted to ask if you…" at bounding box center [742, 520] width 740 height 45
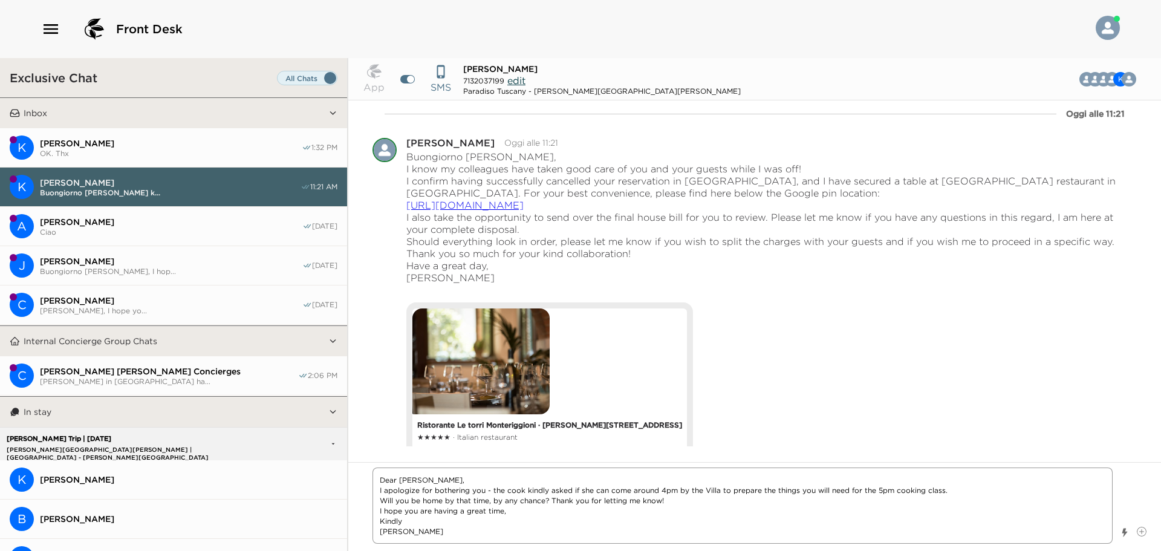
click at [507, 508] on textarea "Dear [PERSON_NAME], I apologize for bothering you - the cook kindly asked if sh…" at bounding box center [742, 505] width 740 height 76
click at [730, 526] on textarea "Dear [PERSON_NAME], I apologize for bothering you - the cook kindly asked if sh…" at bounding box center [742, 505] width 740 height 76
click at [652, 536] on textarea "Dear [PERSON_NAME], I apologize for bothering you - the cook kindly asked if sh…" at bounding box center [742, 505] width 740 height 76
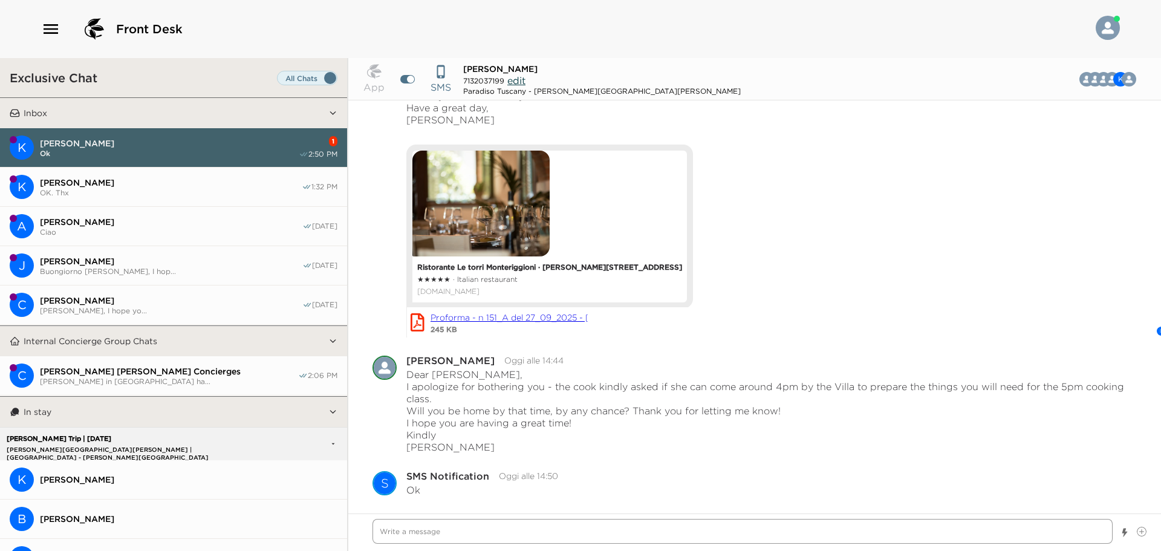
scroll to position [8426, 0]
click at [470, 535] on textarea "Write a message" at bounding box center [742, 531] width 740 height 25
click at [562, 525] on textarea "Write a message" at bounding box center [742, 531] width 740 height 25
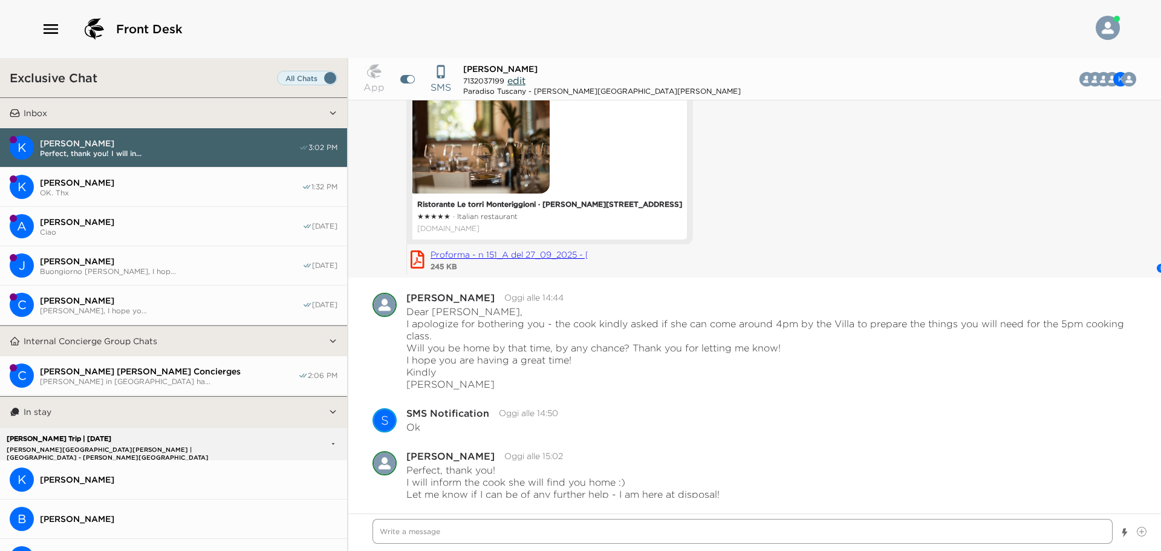
scroll to position [8493, 0]
